Goal: Task Accomplishment & Management: Use online tool/utility

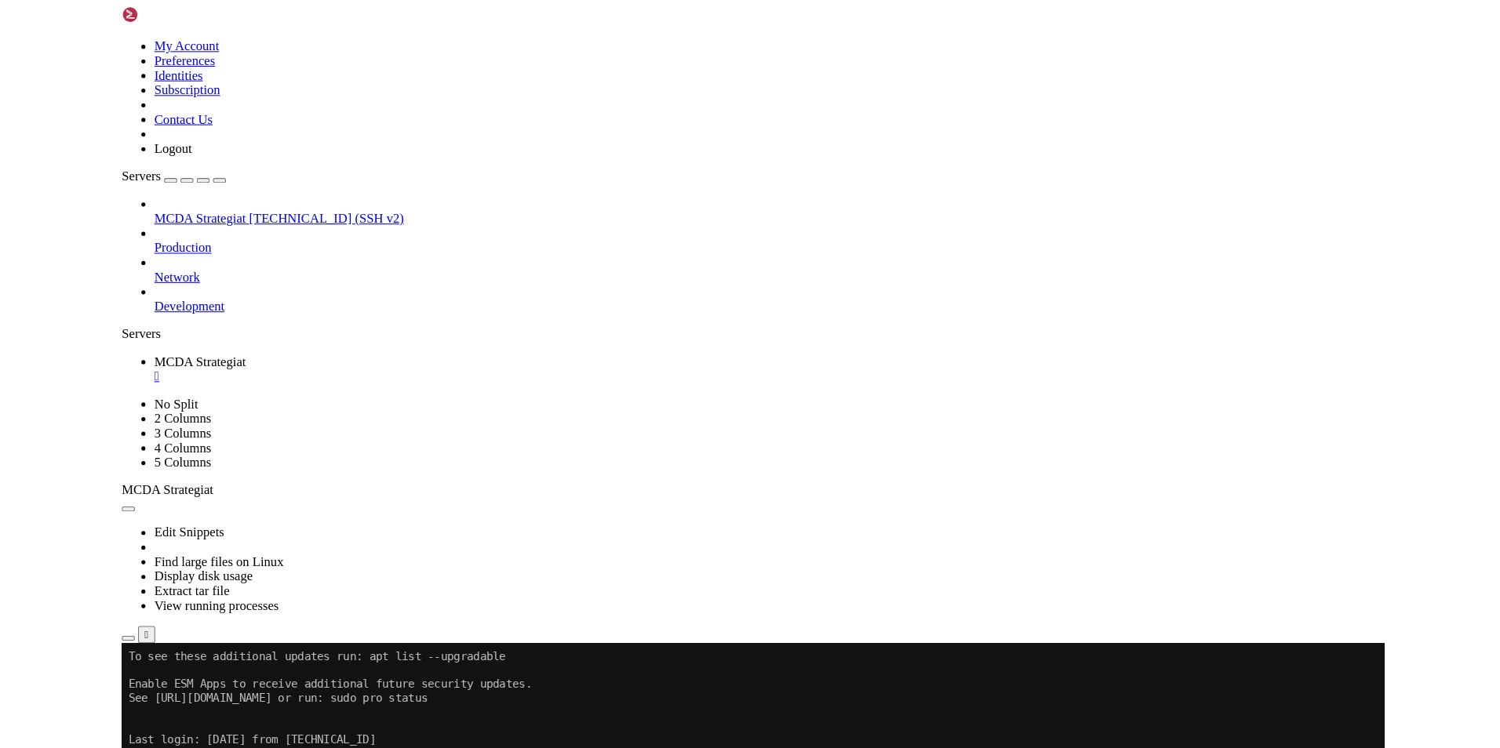
scroll to position [7, 2]
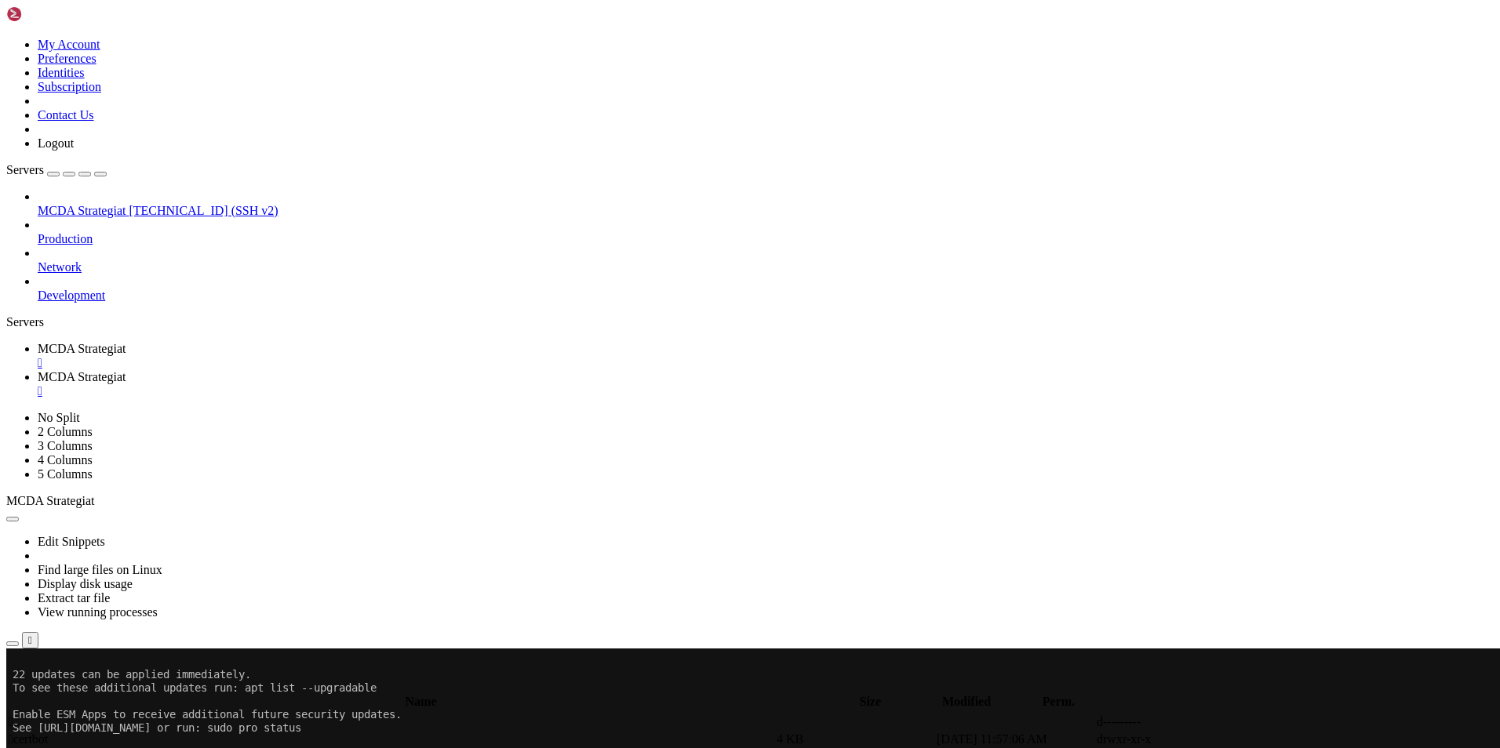
scroll to position [0, 0]
click at [279, 342] on link "MCDA Strategiat " at bounding box center [766, 356] width 1456 height 28
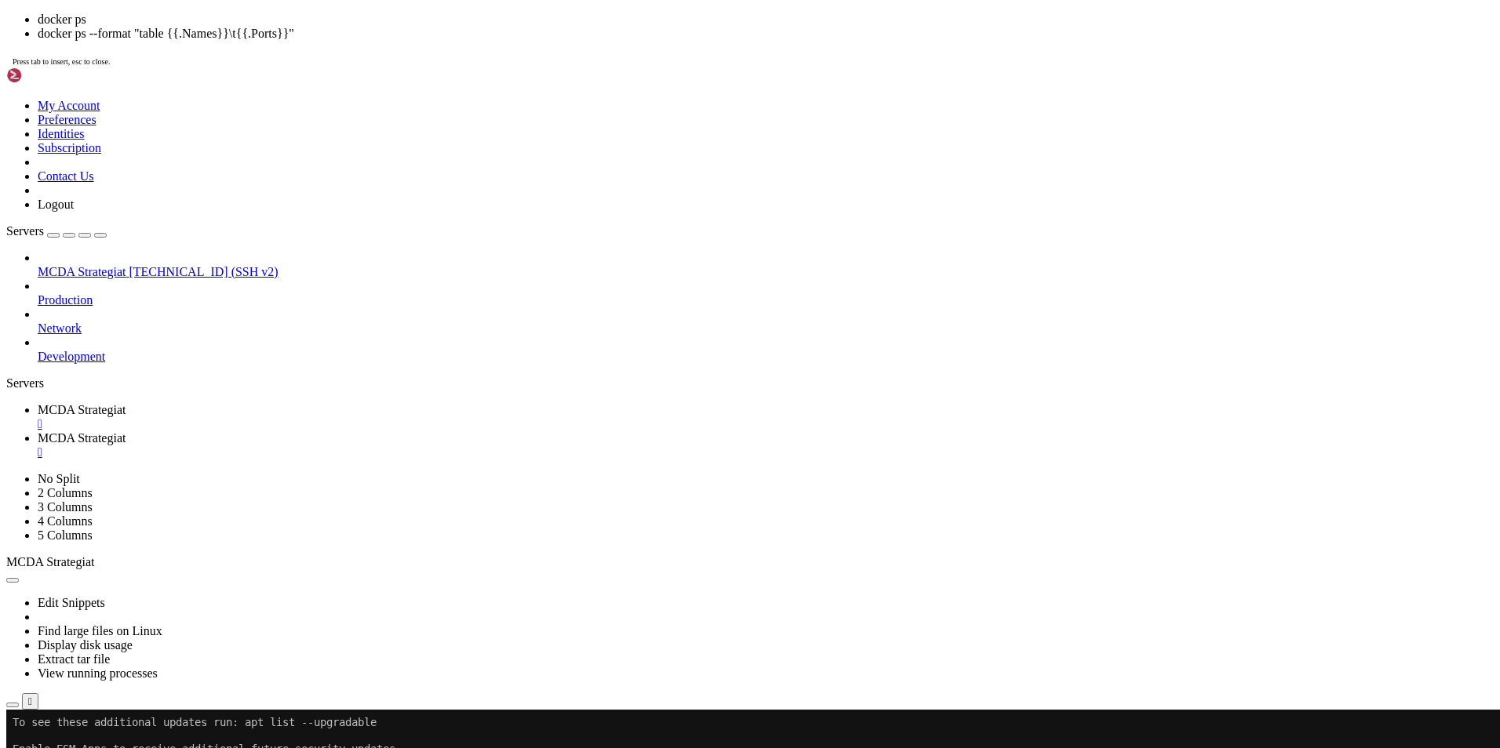
scroll to position [453, 0]
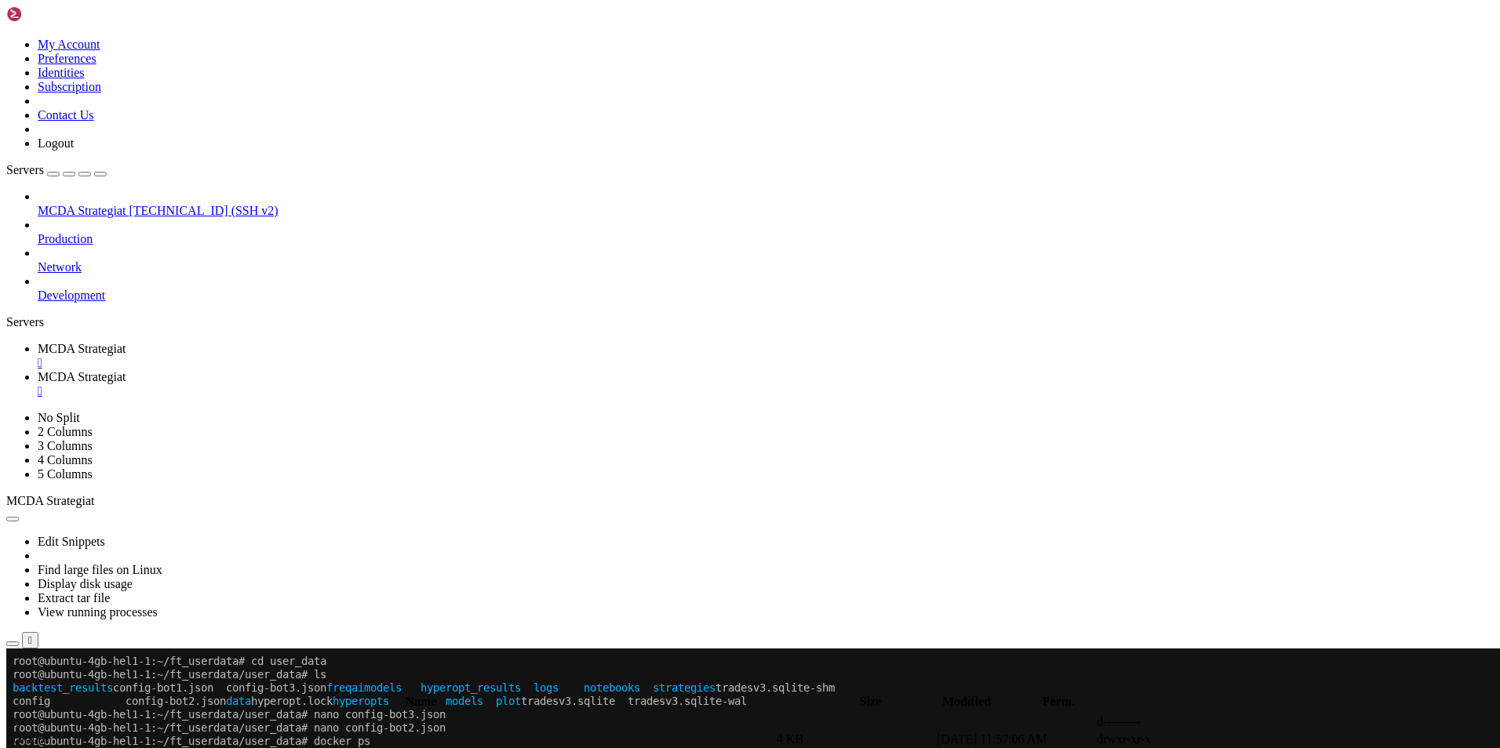
drag, startPoint x: 144, startPoint y: 1163, endPoint x: 33, endPoint y: 1168, distance: 110.7
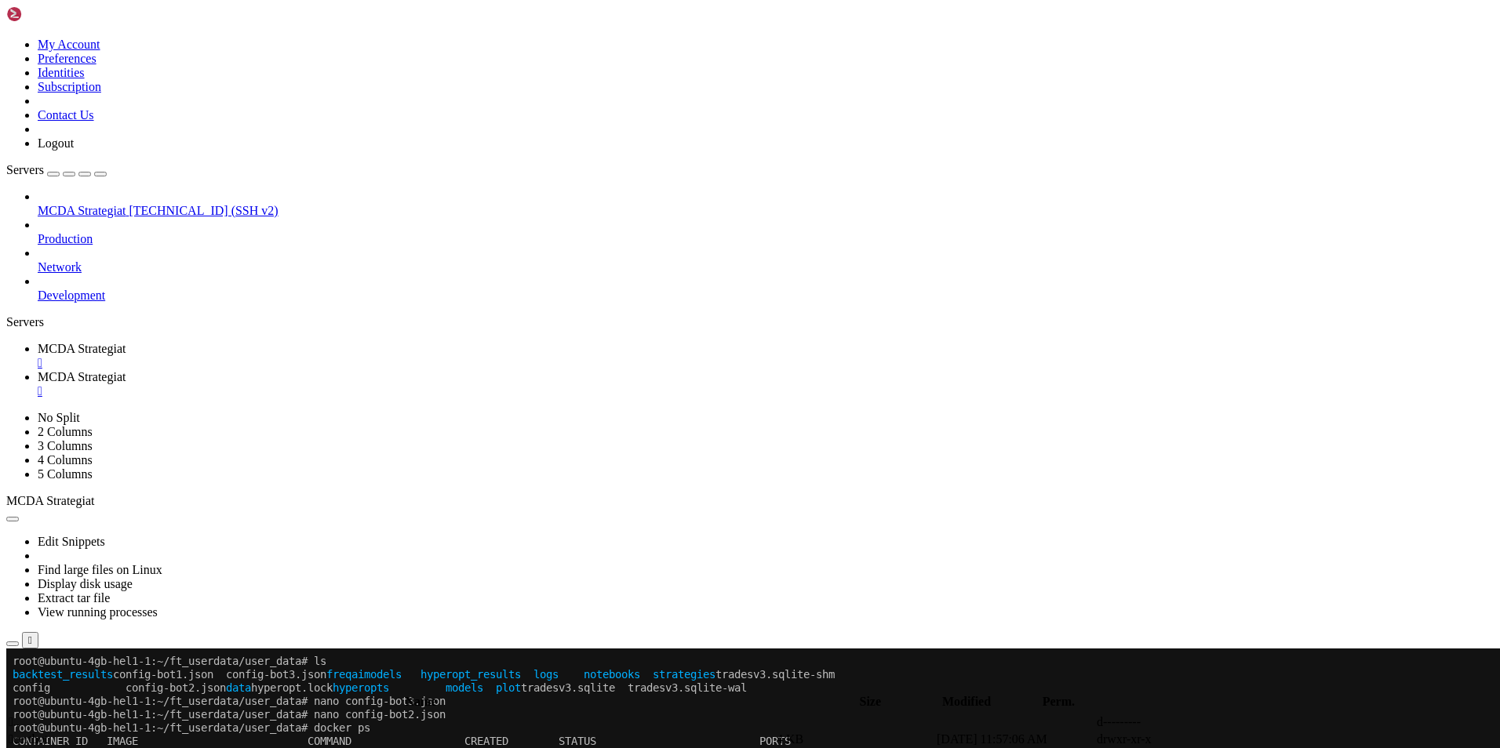
scroll to position [467, 0]
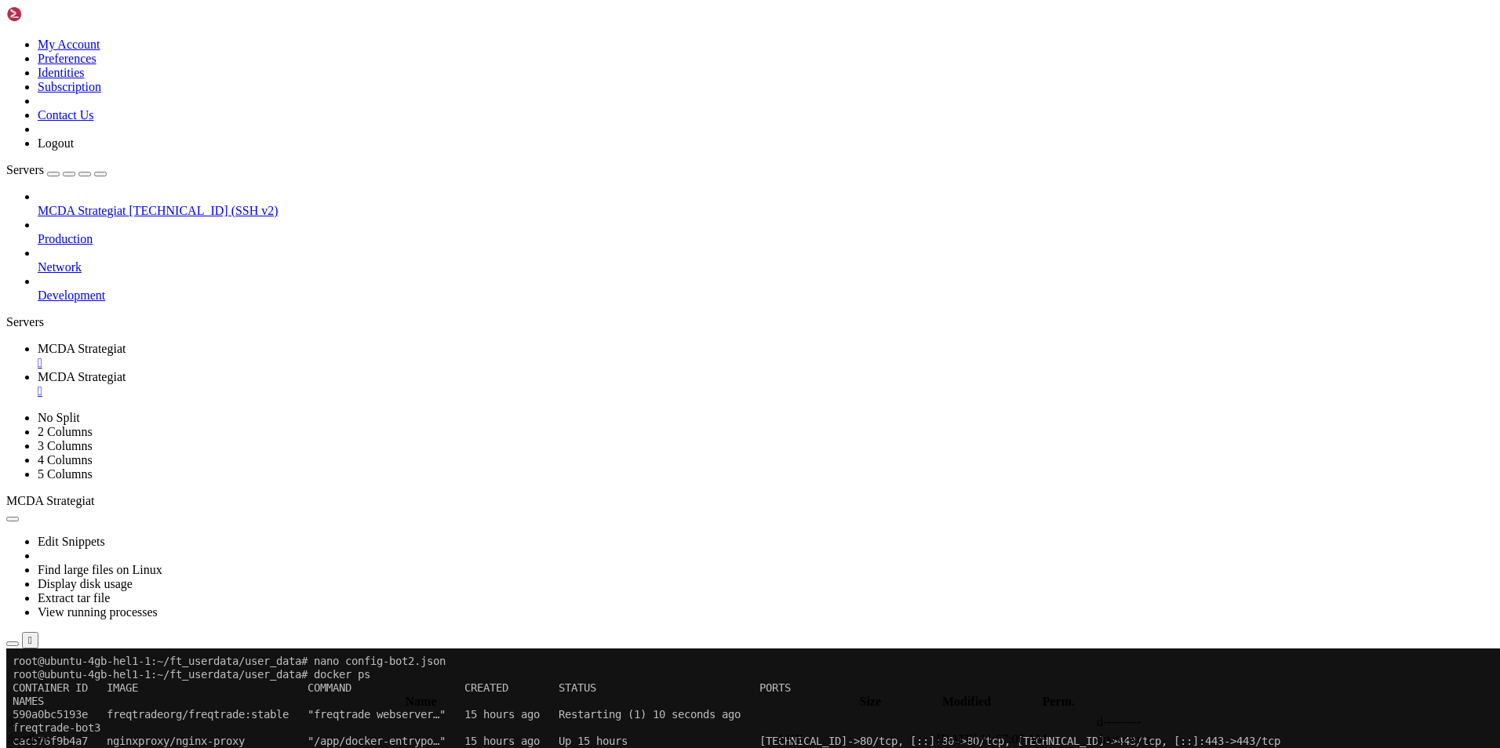
scroll to position [520, 0]
click at [126, 370] on span "MCDA Strategiat" at bounding box center [82, 376] width 88 height 13
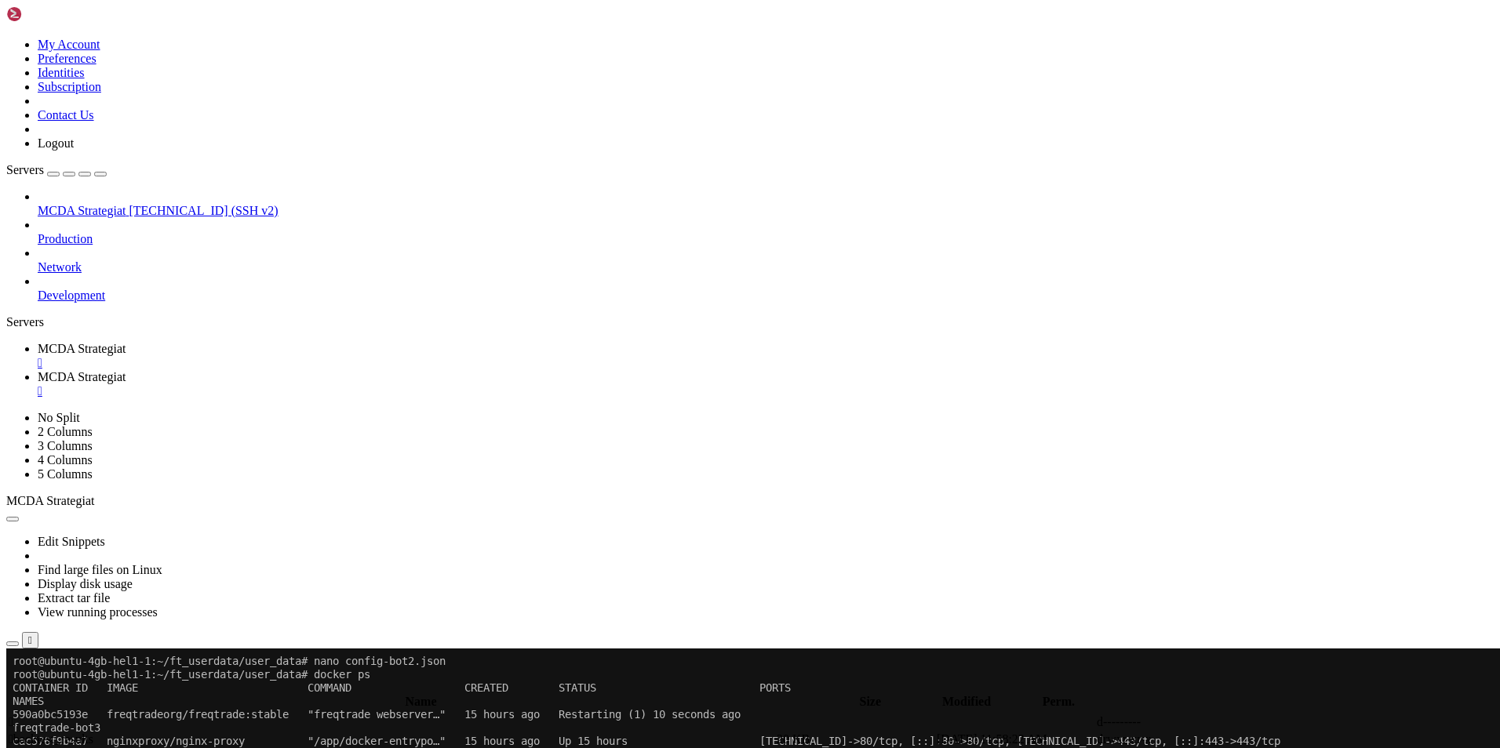
click at [20, 715] on span " .." at bounding box center [14, 721] width 11 height 13
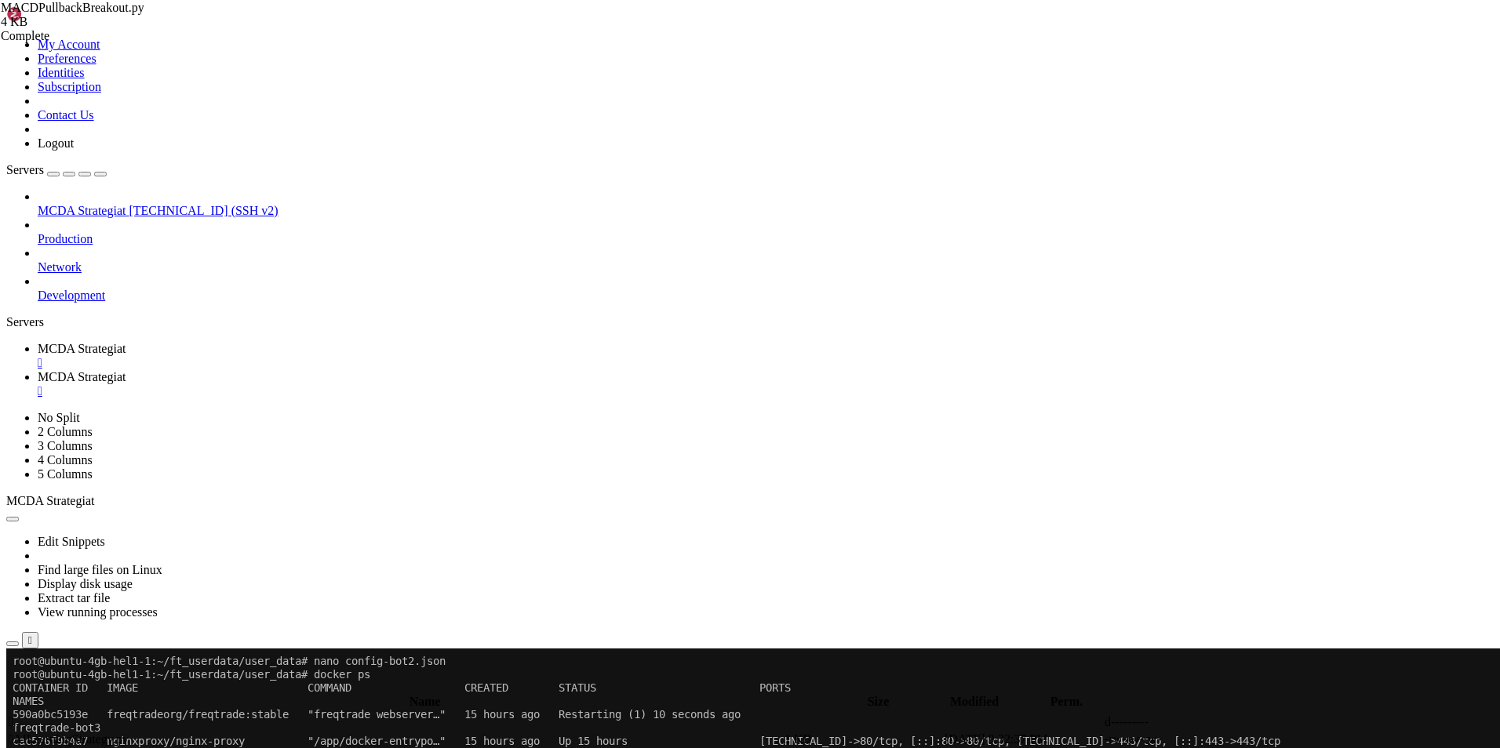
click at [20, 715] on span " .." at bounding box center [14, 721] width 11 height 13
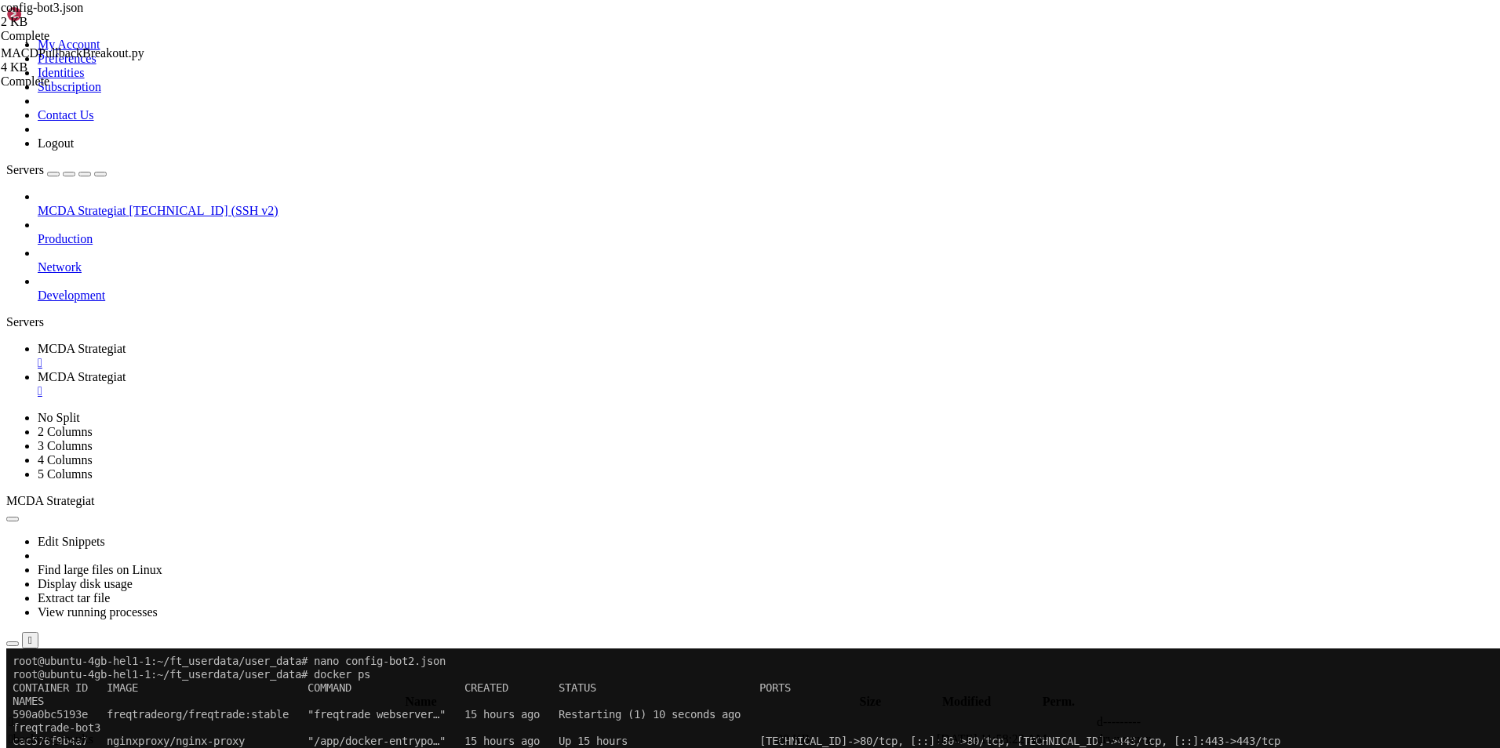
type input "/root/ft_userdata/user_data/strategies"
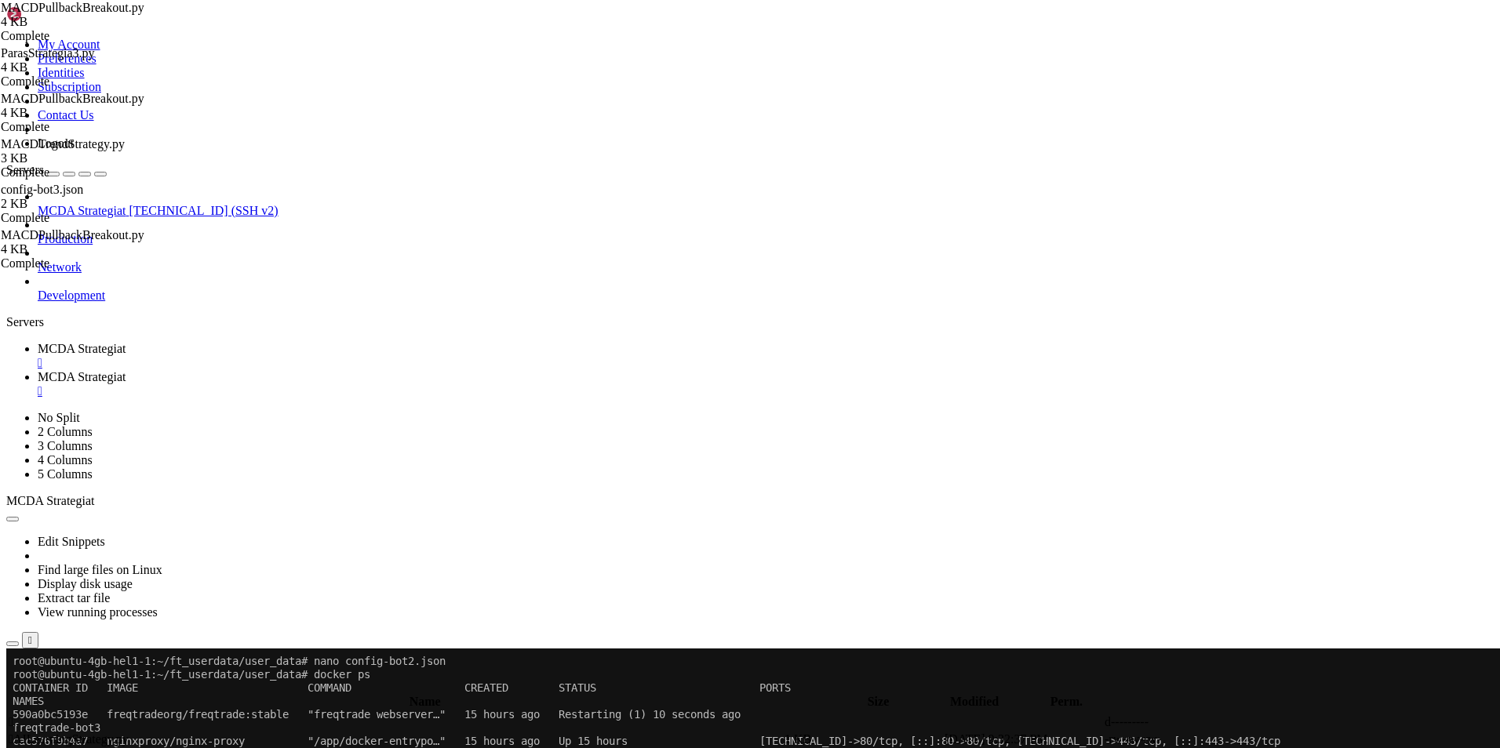
drag, startPoint x: 358, startPoint y: 191, endPoint x: 264, endPoint y: 190, distance: 93.4
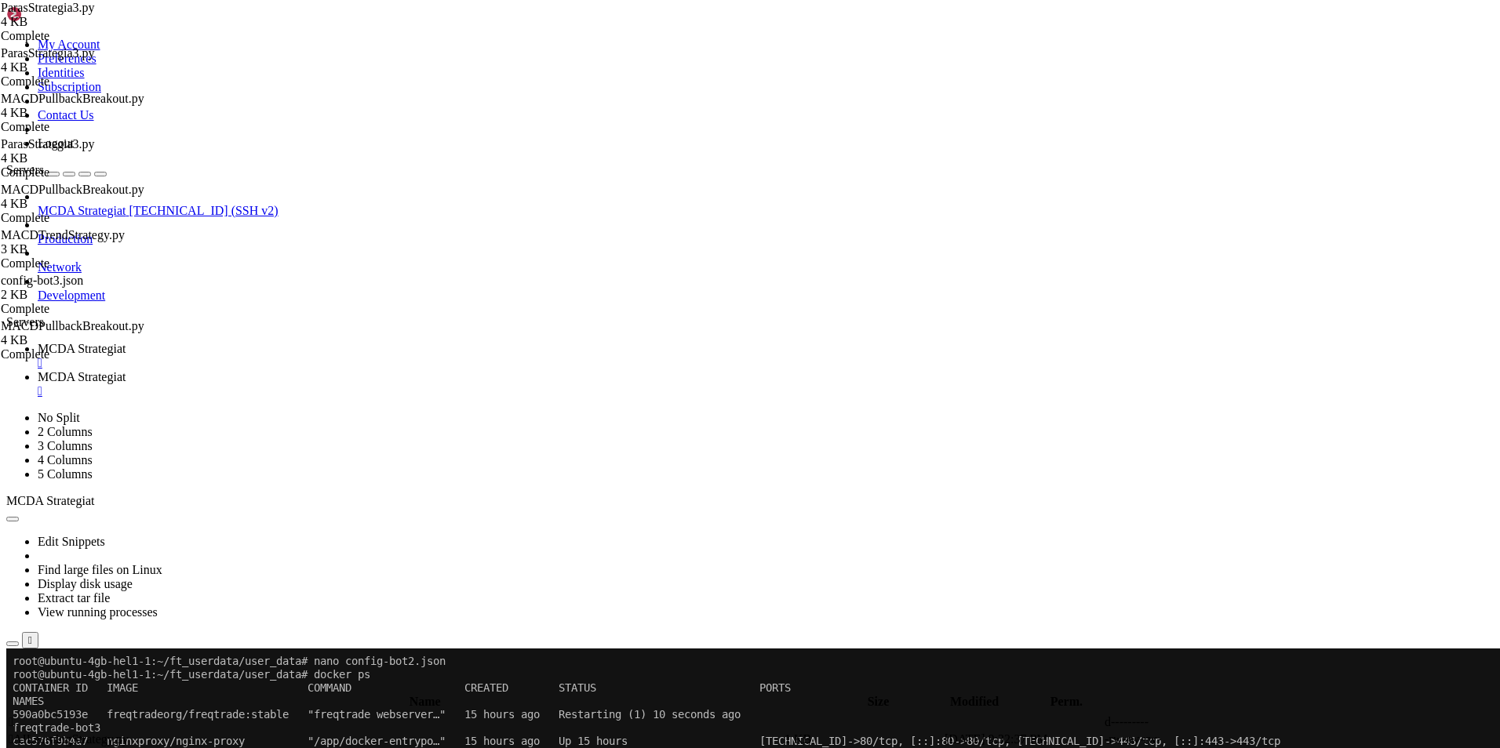
type textarea "class ParasStrategia3(IStrategy):"
